Goal: Navigation & Orientation: Find specific page/section

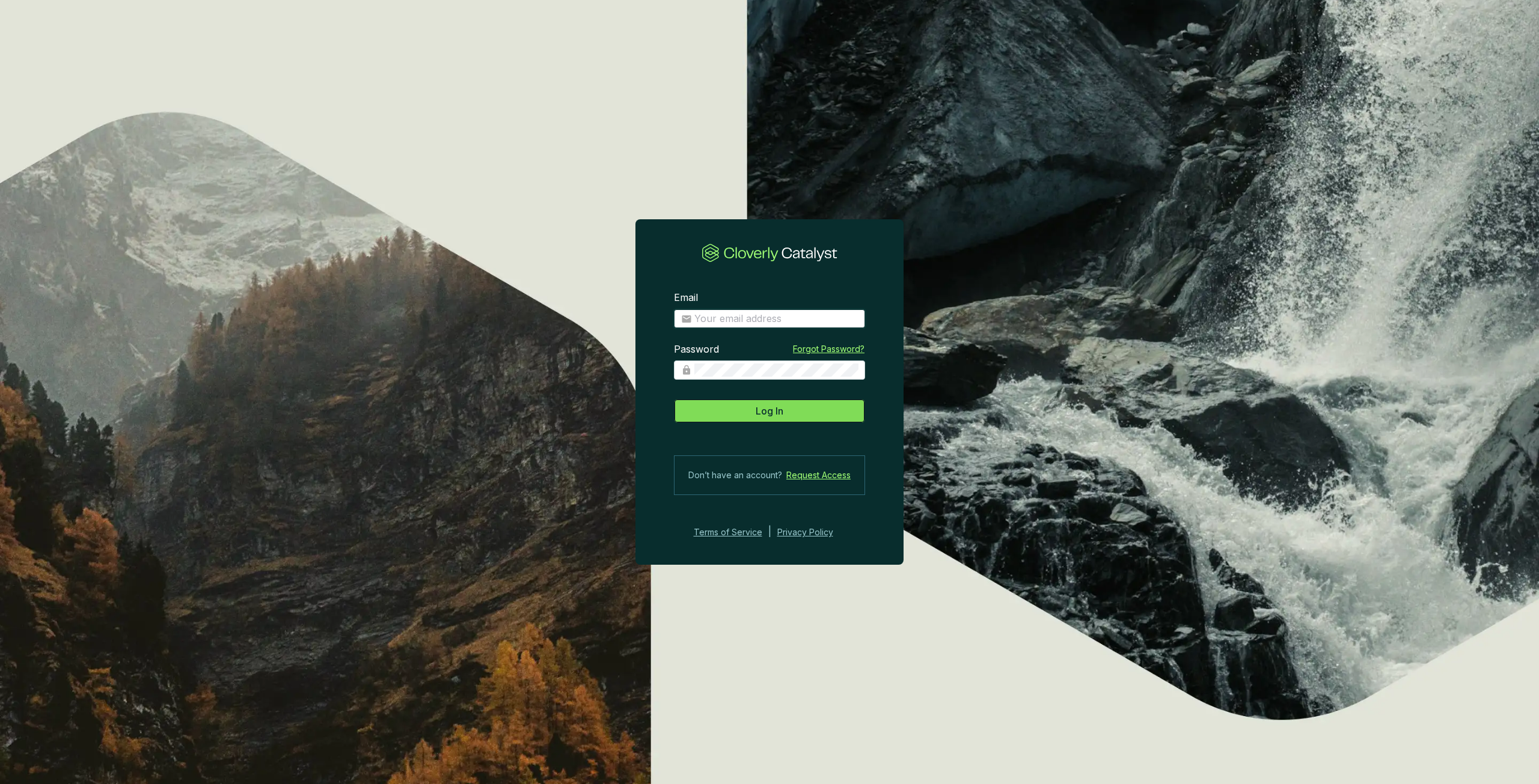
type input "Patrick.Michalowski@drumlincapital.com"
click at [770, 406] on span "Log In" at bounding box center [770, 411] width 28 height 15
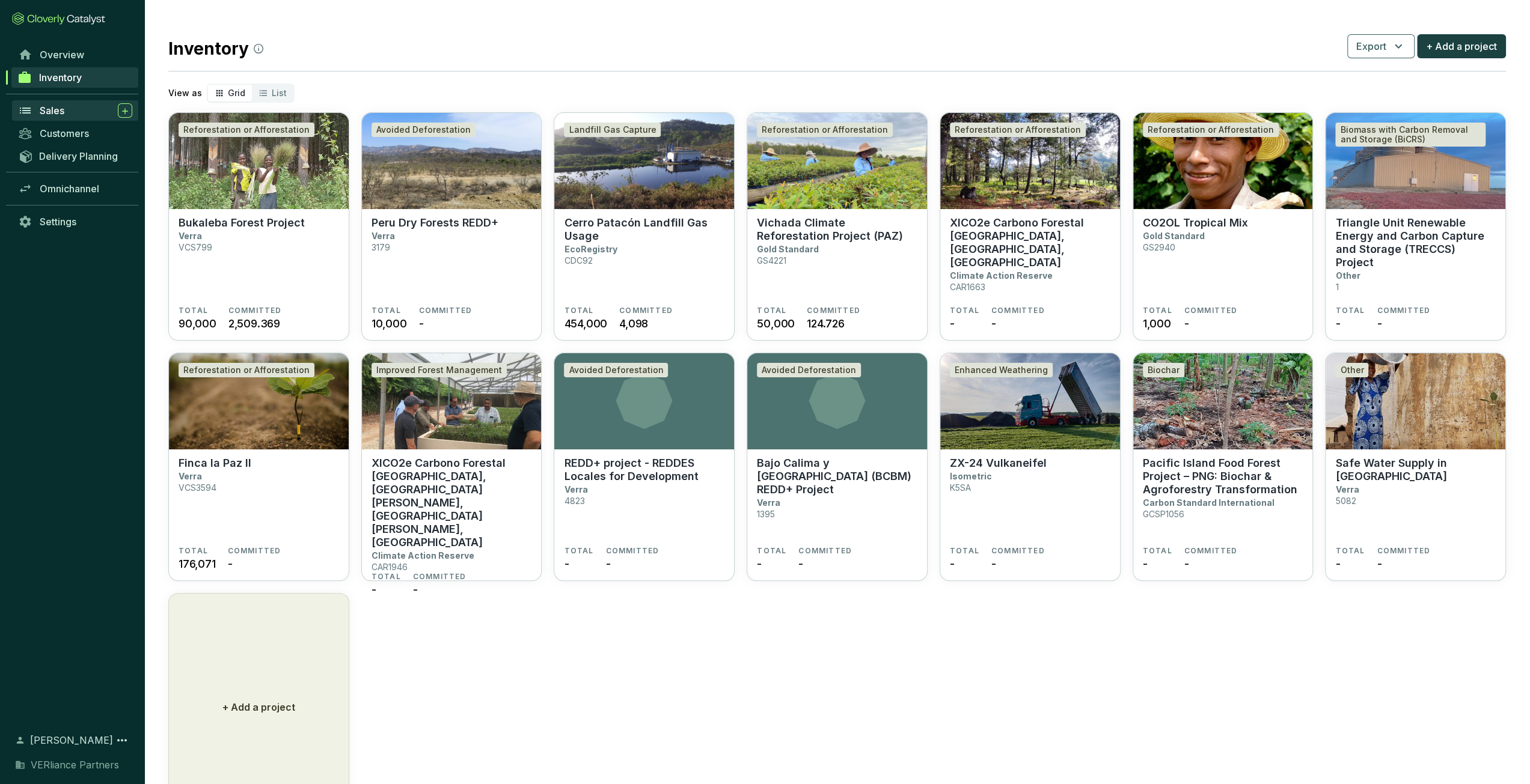
click at [62, 110] on span "Sales" at bounding box center [51, 110] width 25 height 12
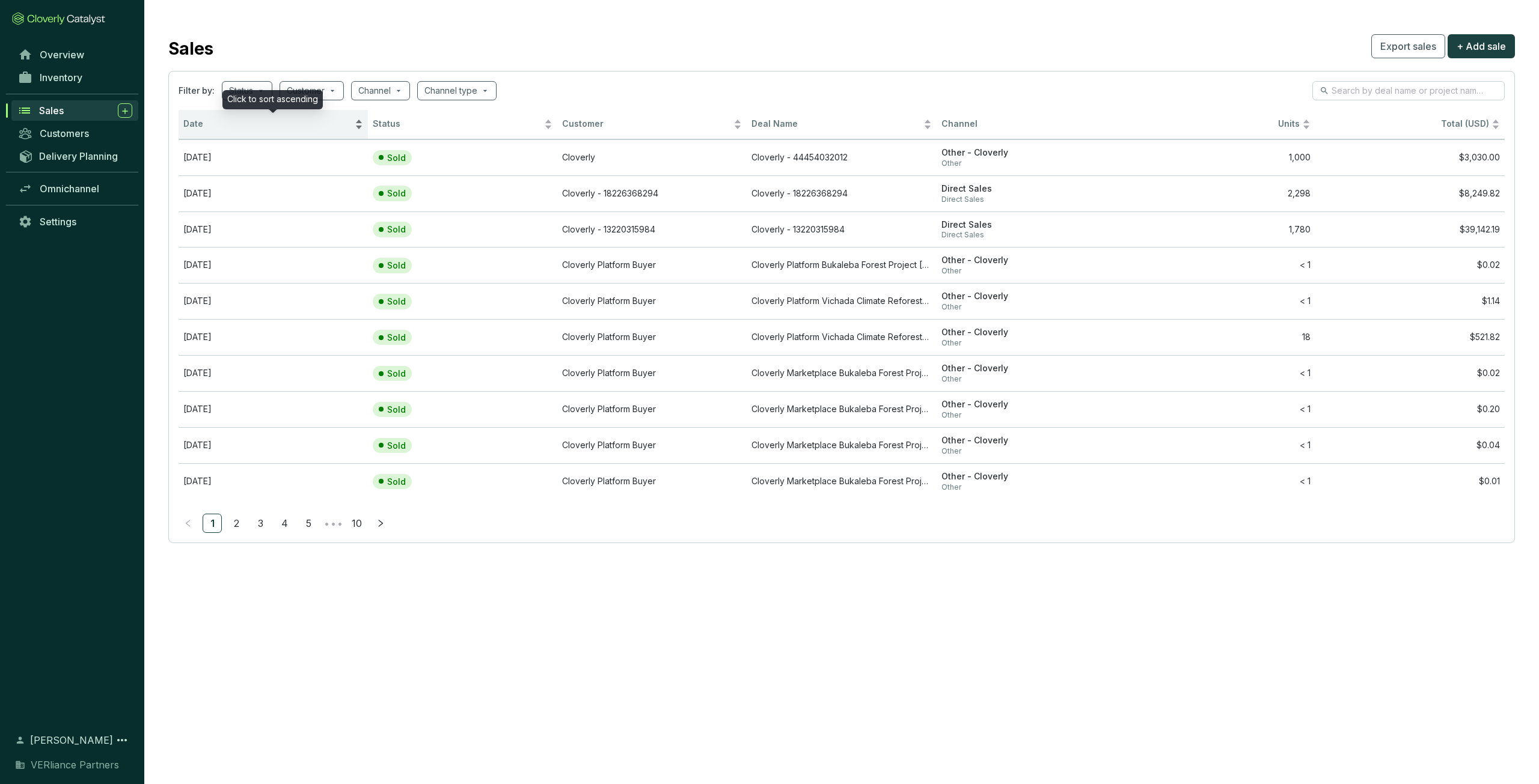
click at [264, 128] on span "Date" at bounding box center [268, 124] width 169 height 11
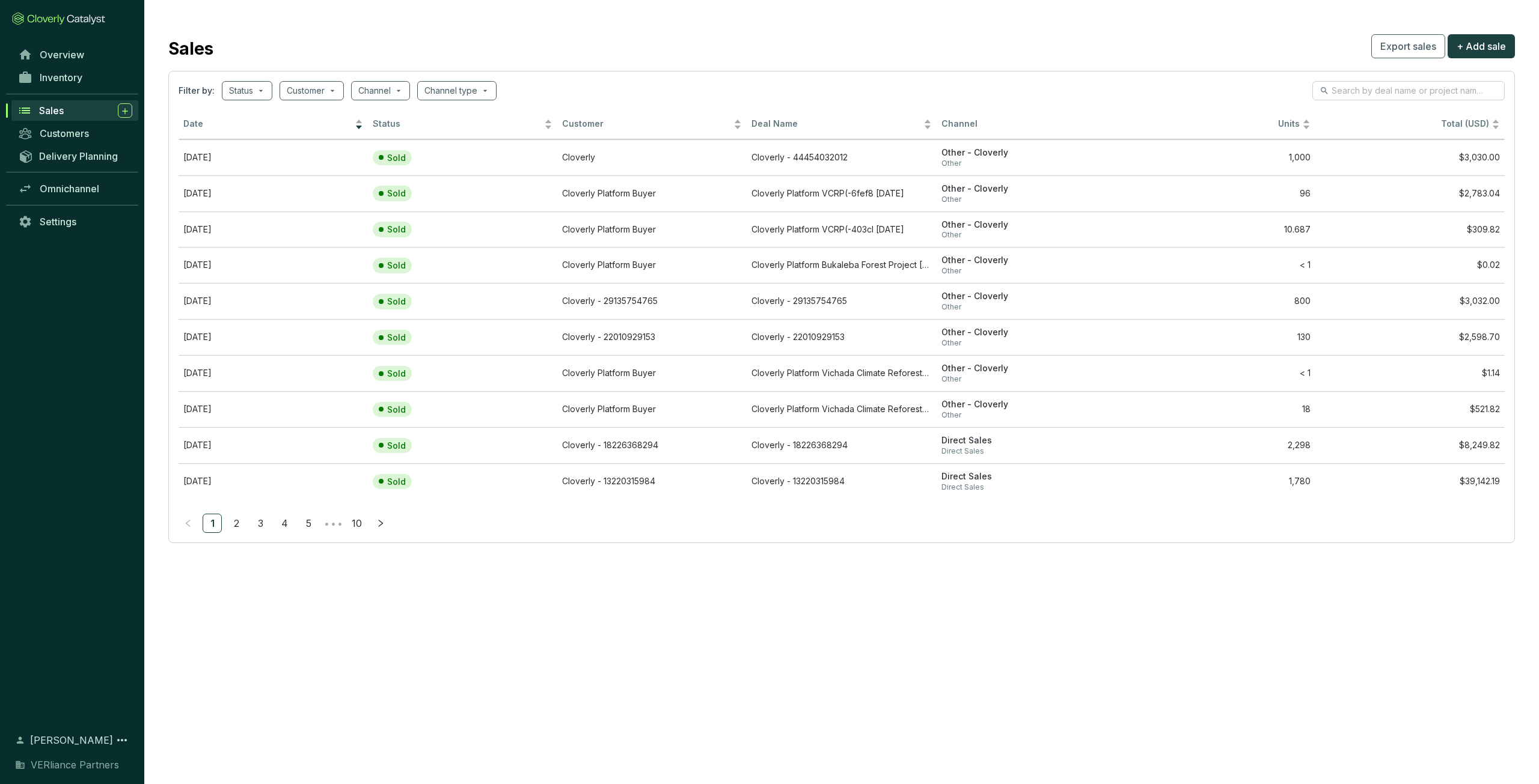
click at [77, 116] on div "Sales" at bounding box center [86, 110] width 93 height 15
click at [41, 192] on span "Omnichannel" at bounding box center [69, 189] width 60 height 12
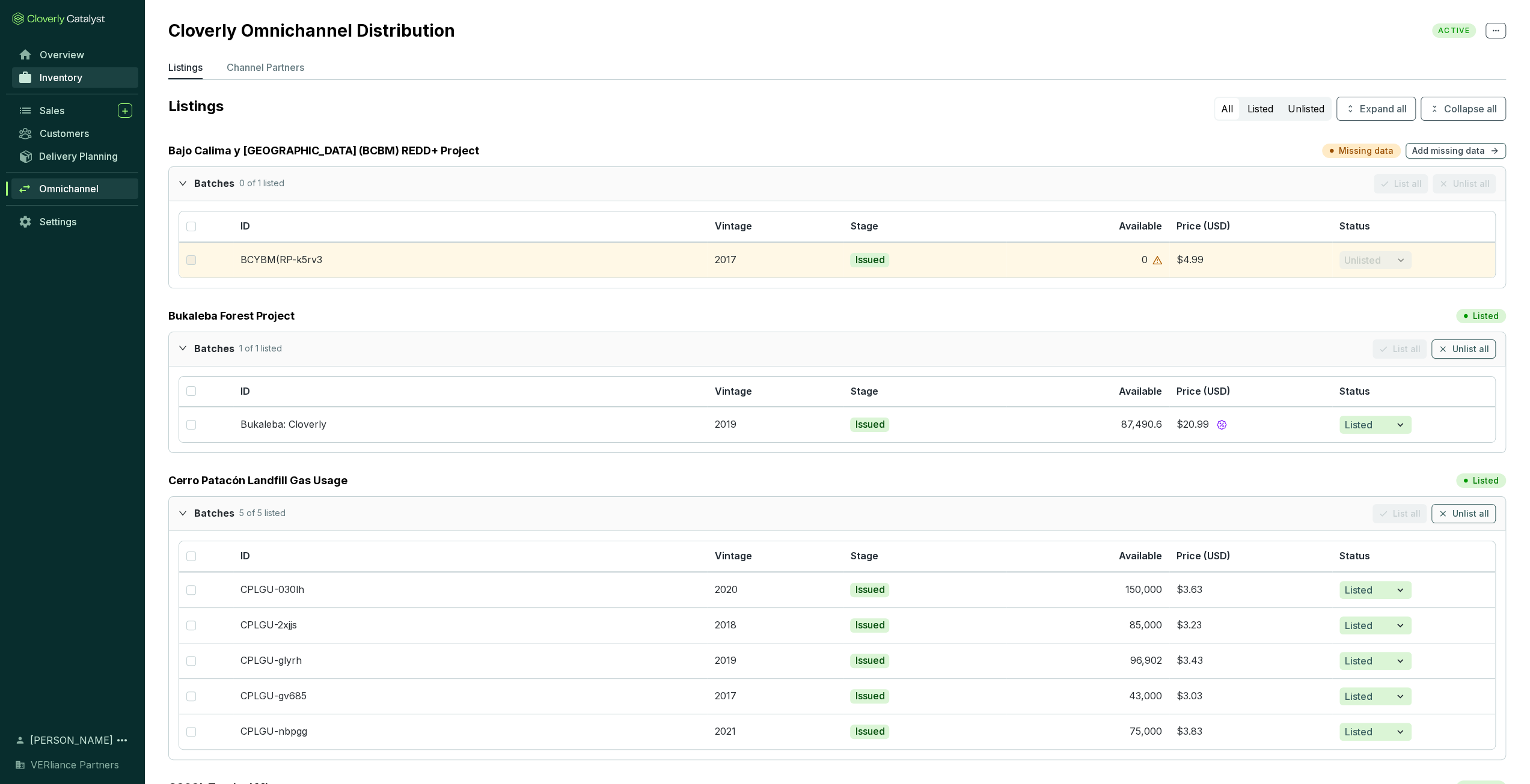
click at [53, 74] on span "Inventory" at bounding box center [60, 77] width 43 height 12
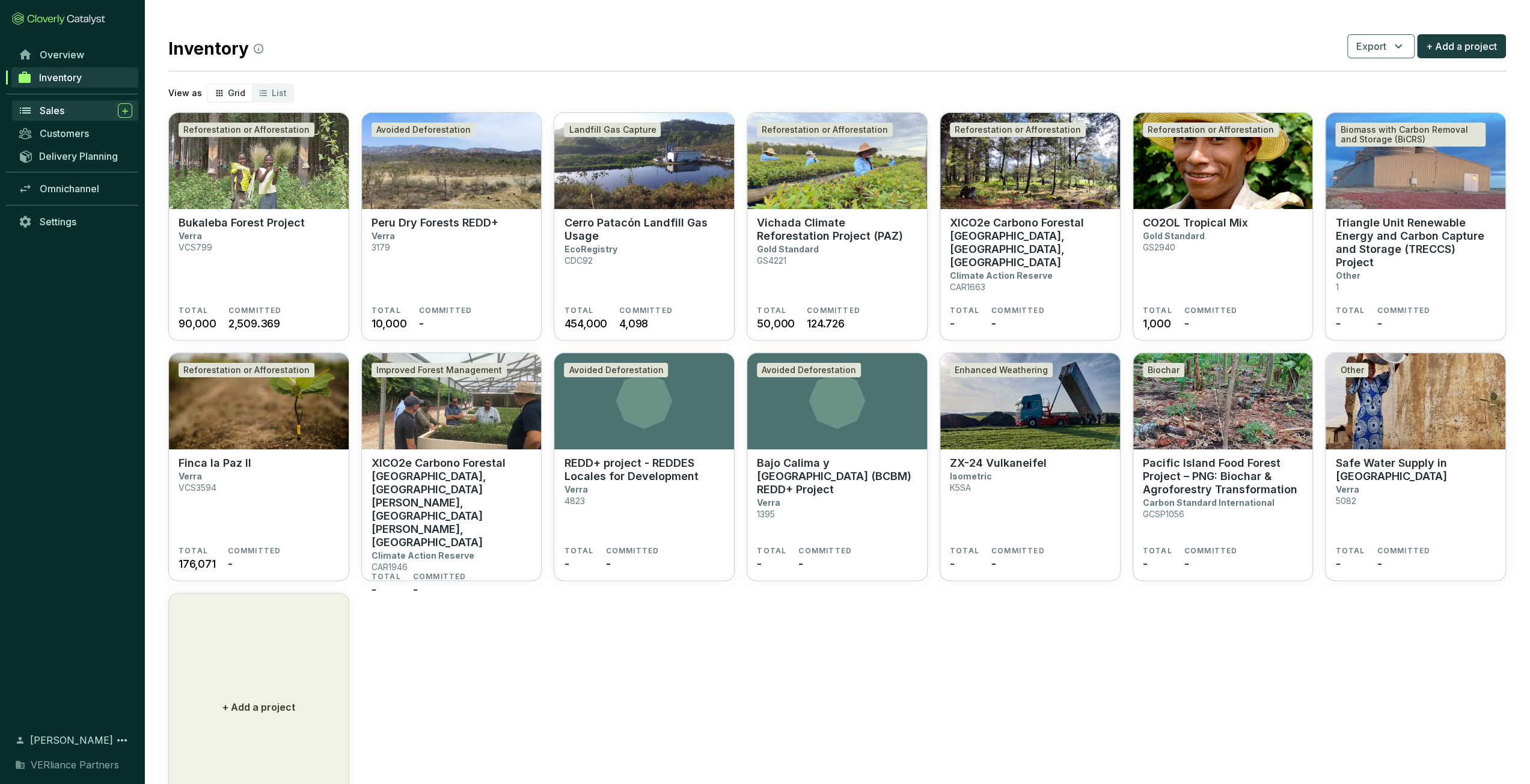
click at [72, 109] on div "Sales" at bounding box center [86, 110] width 93 height 15
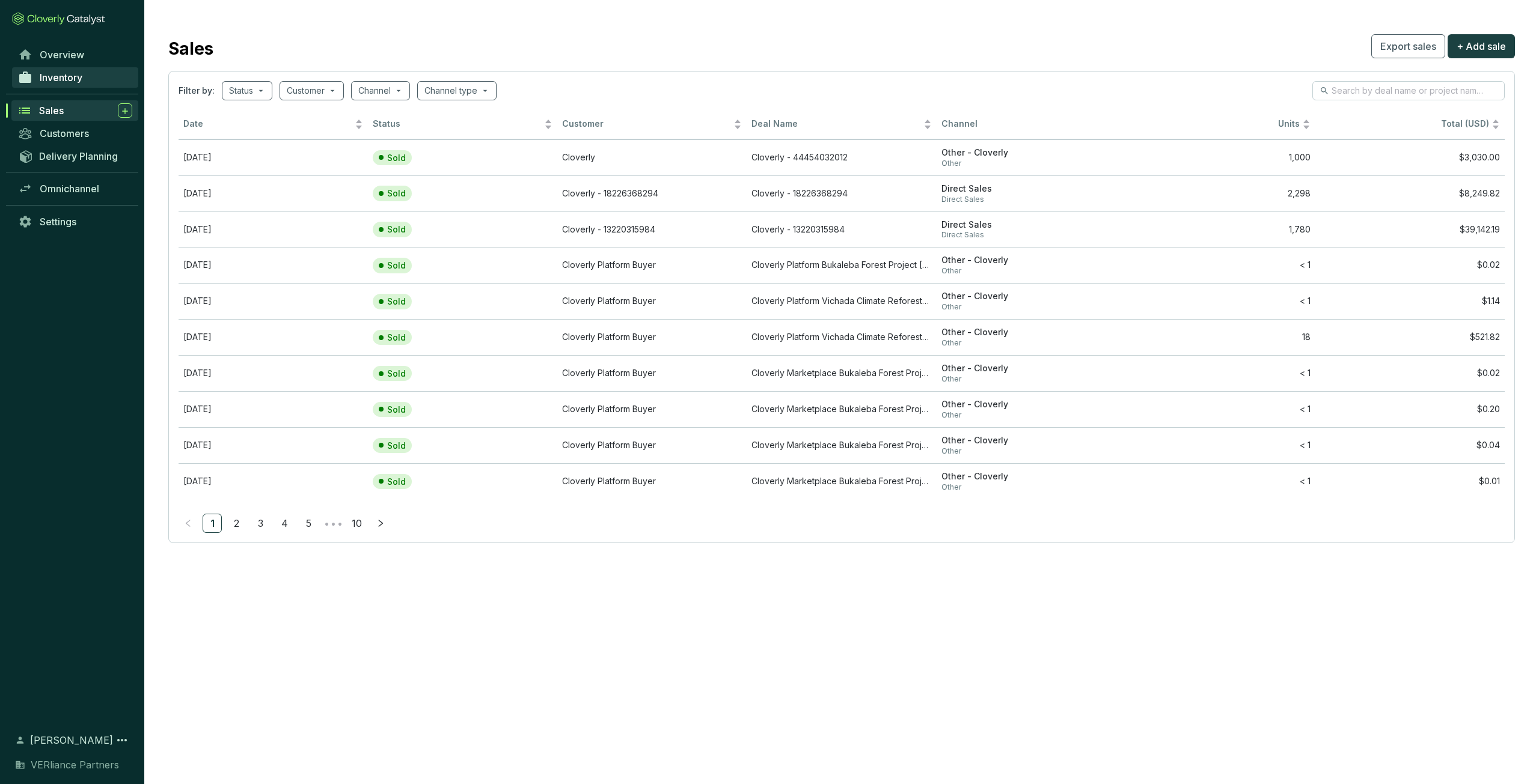
click at [77, 81] on span "Inventory" at bounding box center [60, 77] width 43 height 12
click at [72, 110] on div "Sales" at bounding box center [86, 110] width 93 height 15
